Goal: Navigation & Orientation: Find specific page/section

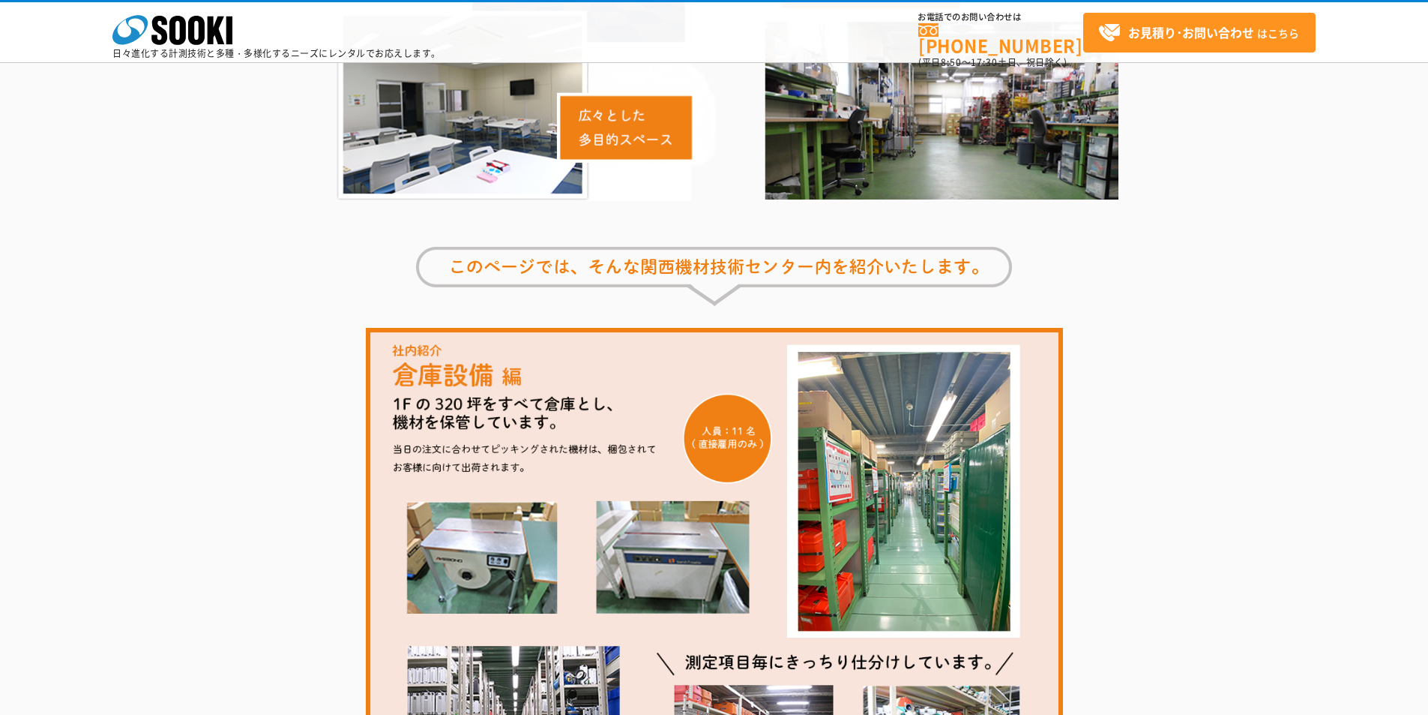
scroll to position [525, 0]
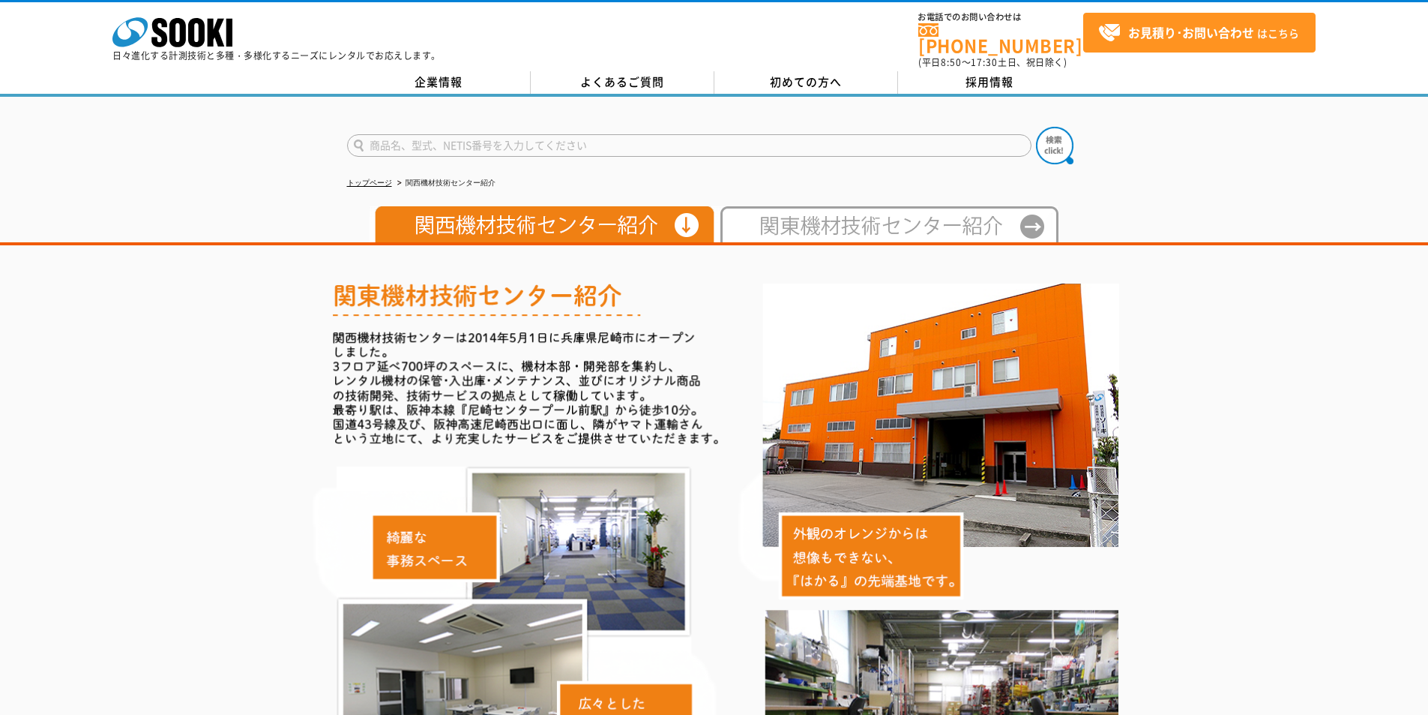
drag, startPoint x: 680, startPoint y: 214, endPoint x: 682, endPoint y: 242, distance: 28.5
click at [681, 214] on img at bounding box center [542, 224] width 345 height 36
click at [423, 76] on link "企業情報" at bounding box center [439, 82] width 184 height 22
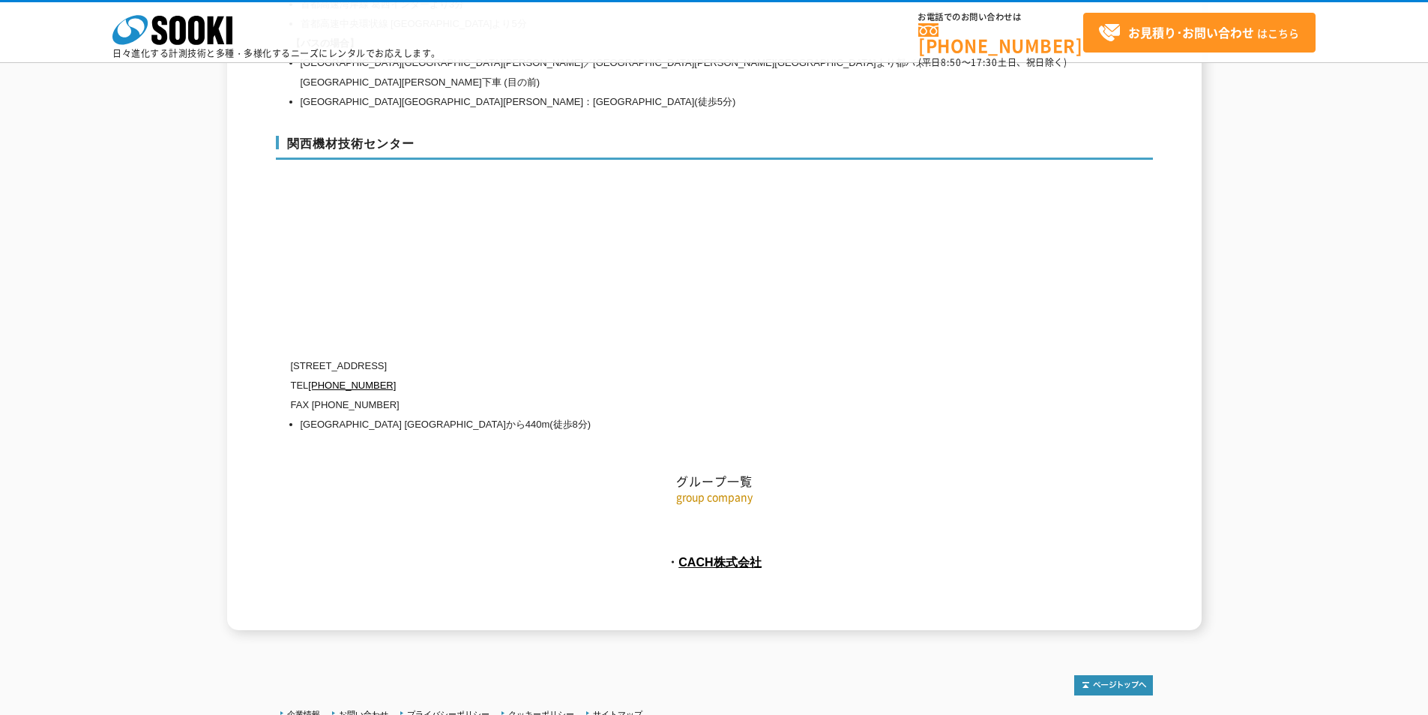
scroll to position [6706, 0]
